Goal: Information Seeking & Learning: Learn about a topic

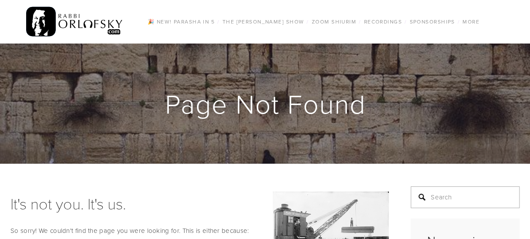
click at [446, 198] on input "Search" at bounding box center [465, 197] width 109 height 22
type input "season highlights"
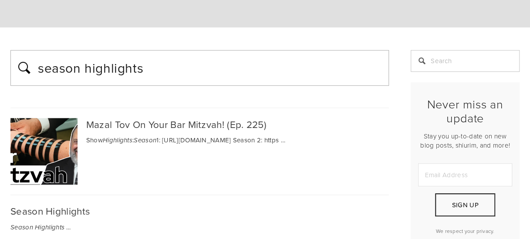
click at [98, 123] on div "Mazal Tov On Your Bar Mitzvah! (Ep. 225)" at bounding box center [199, 124] width 379 height 13
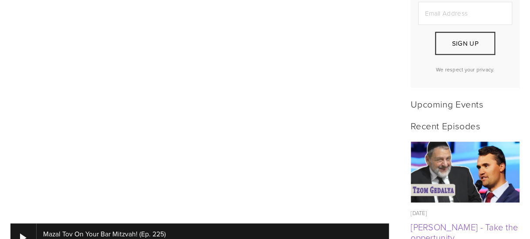
scroll to position [318, 0]
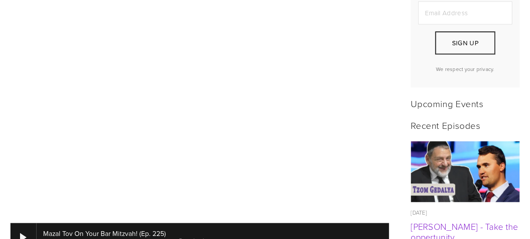
click at [433, 221] on link "[PERSON_NAME] - Take the oppertunity" at bounding box center [464, 231] width 107 height 23
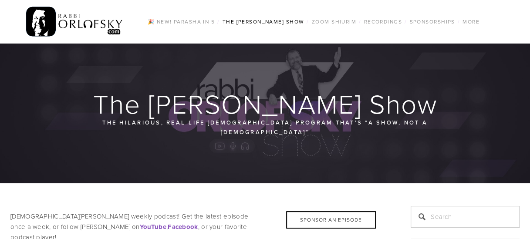
scroll to position [0, 3]
drag, startPoint x: 529, startPoint y: 24, endPoint x: 530, endPoint y: 55, distance: 30.5
drag, startPoint x: 530, startPoint y: 55, endPoint x: 499, endPoint y: 70, distance: 34.7
click at [499, 70] on div at bounding box center [265, 114] width 530 height 140
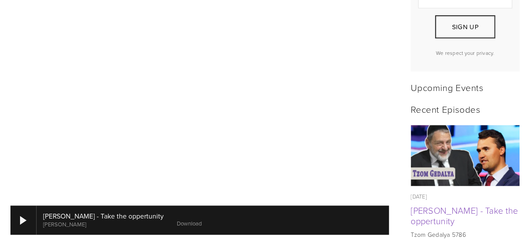
scroll to position [322, 3]
